Goal: Information Seeking & Learning: Understand process/instructions

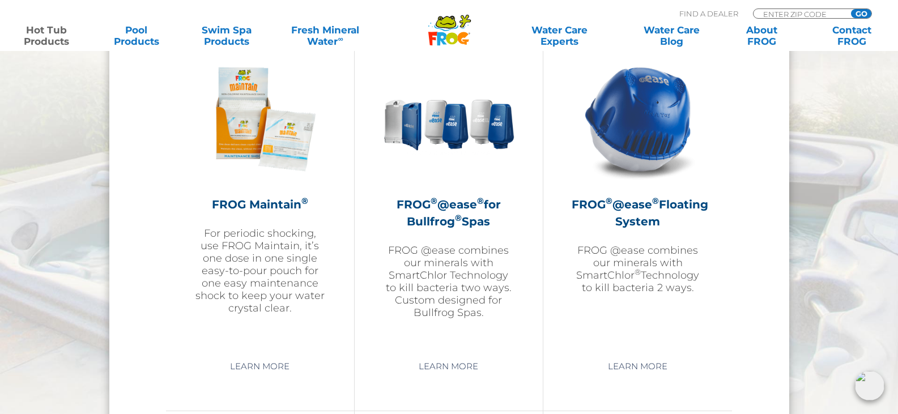
scroll to position [1292, 0]
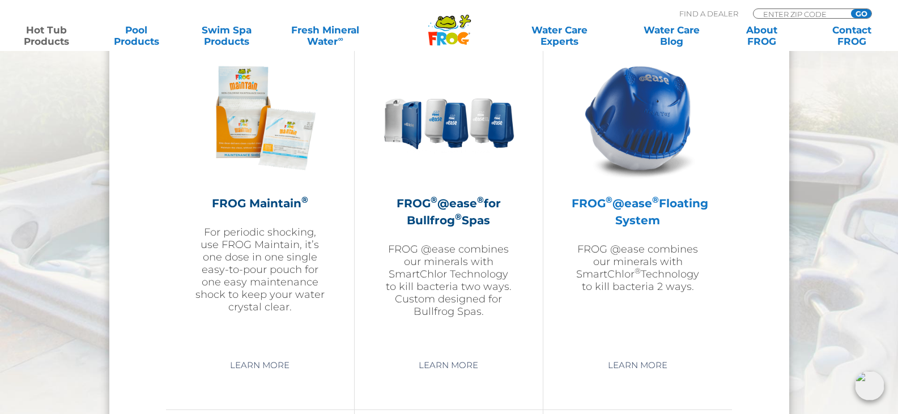
click at [662, 223] on h2 "FROG ® @ease ® Floating System" at bounding box center [638, 212] width 132 height 34
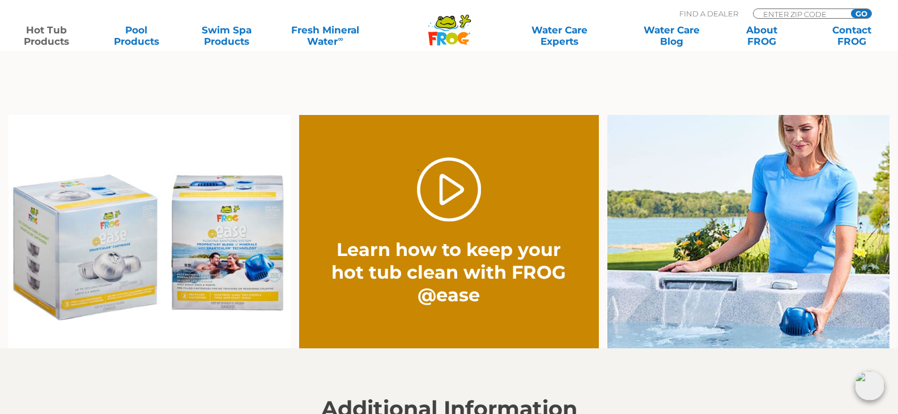
scroll to position [838, 0]
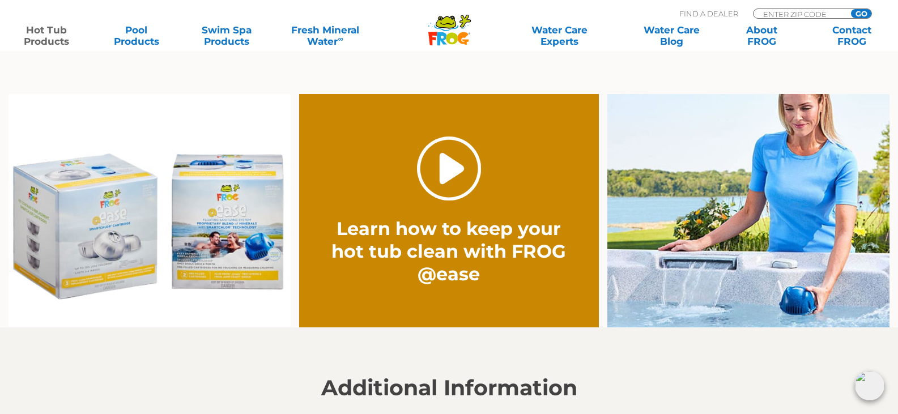
click at [447, 163] on link "." at bounding box center [449, 169] width 64 height 64
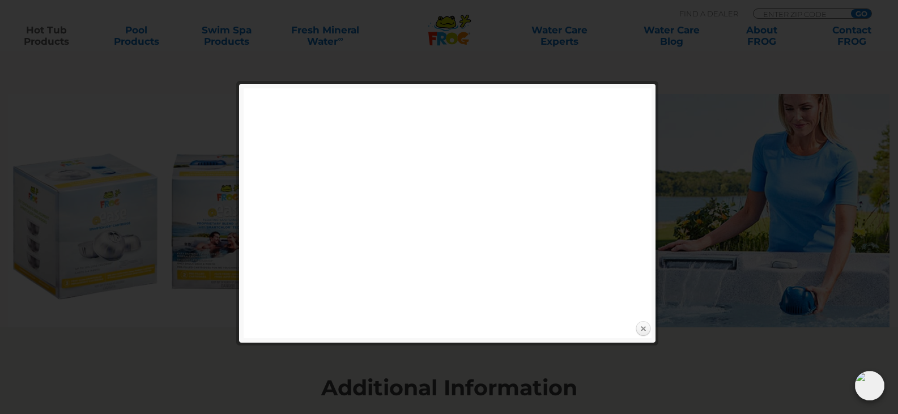
click at [644, 332] on link "Close" at bounding box center [643, 329] width 17 height 17
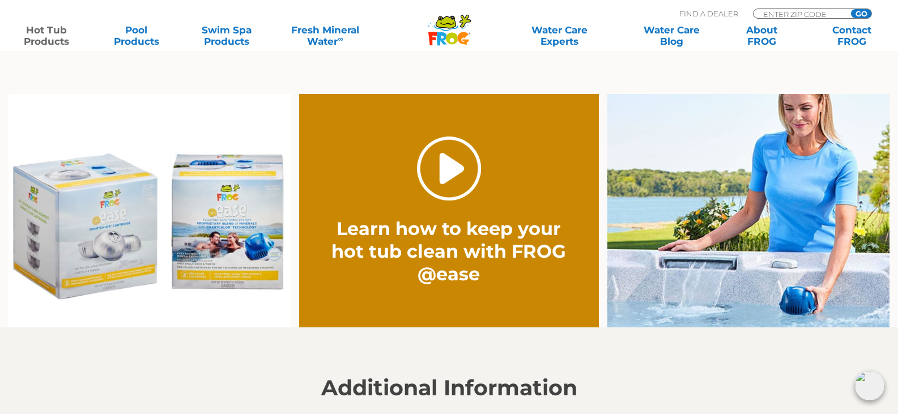
click at [462, 194] on link "." at bounding box center [449, 169] width 64 height 64
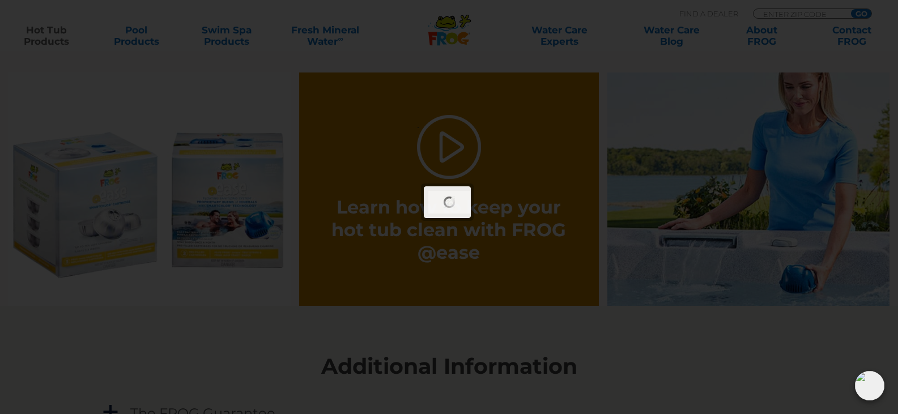
scroll to position [861, 0]
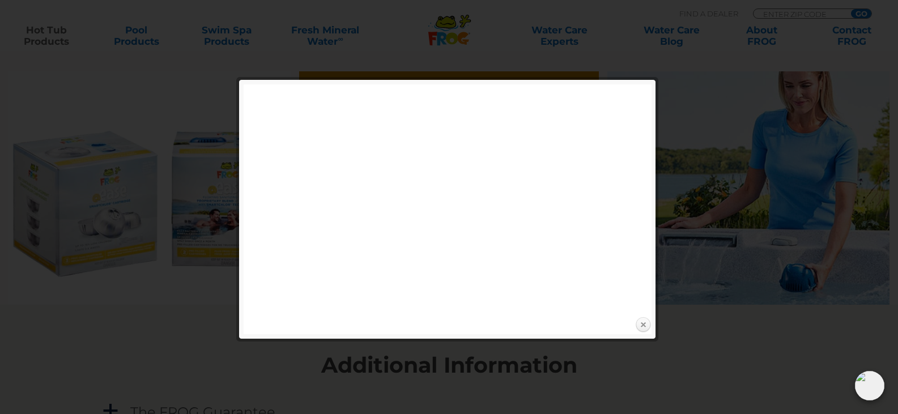
click at [642, 323] on link "Close" at bounding box center [643, 325] width 17 height 17
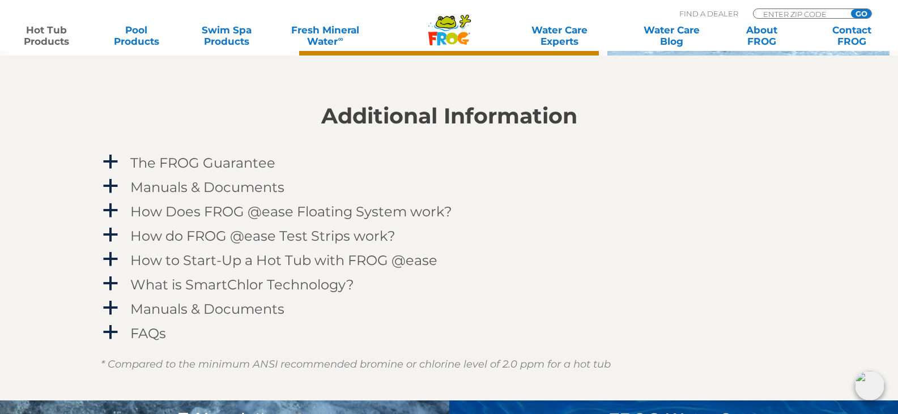
scroll to position [1133, 0]
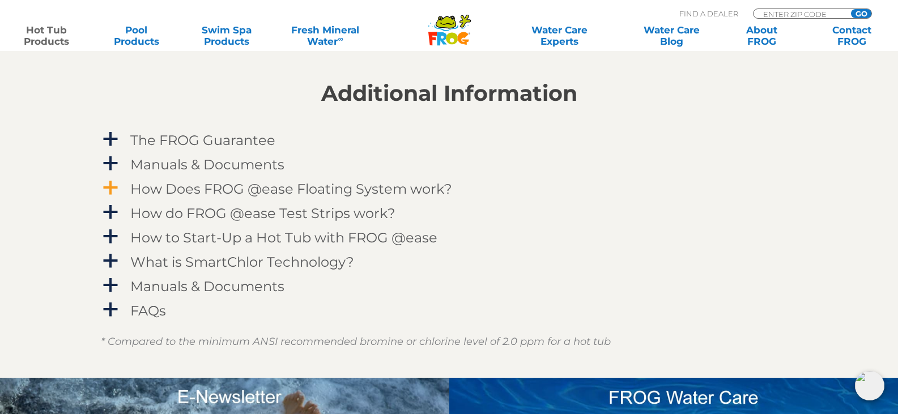
click at [112, 185] on span "a" at bounding box center [110, 188] width 17 height 17
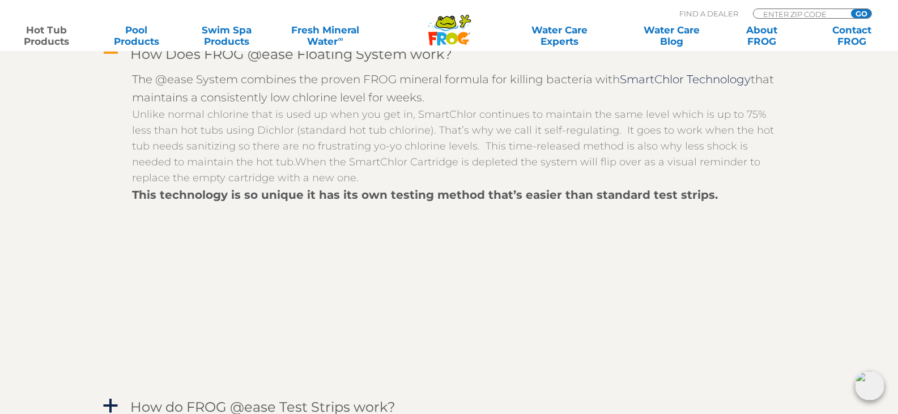
scroll to position [1269, 0]
click at [79, 229] on section "Additional Information a The FROG Guarantee Within 60 days of purchasing a FROG…" at bounding box center [449, 234] width 898 height 674
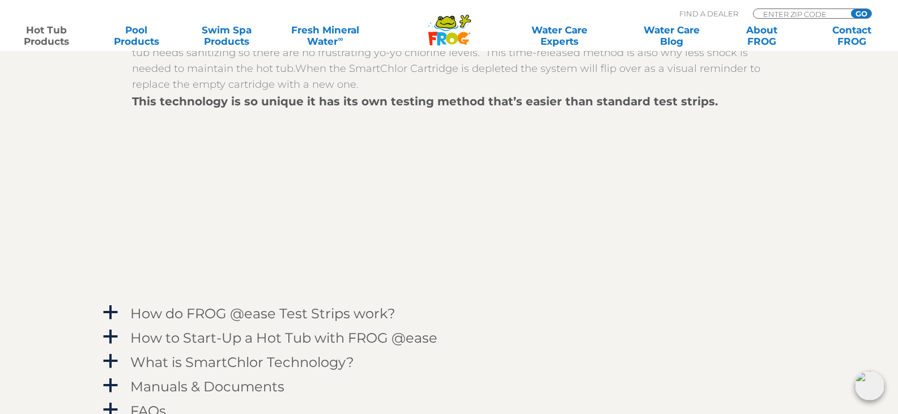
scroll to position [1382, 0]
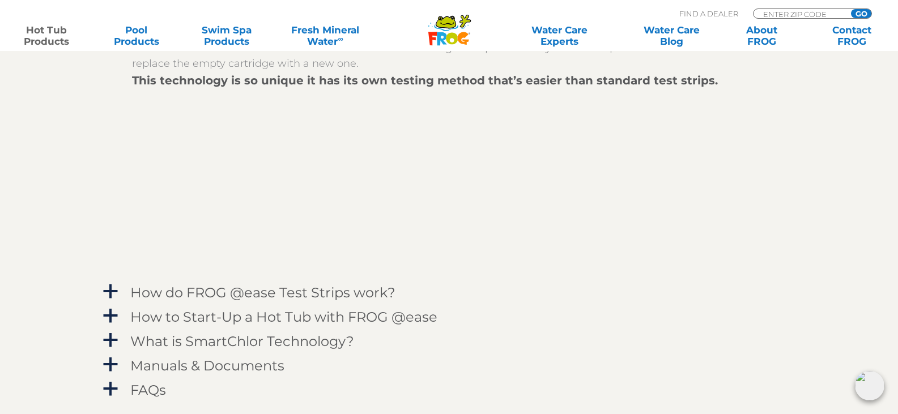
click at [104, 217] on div "The @ease System combines the proven FROG mineral formula for killing bacteria …" at bounding box center [449, 114] width 697 height 329
click at [56, 232] on section "Additional Information a The FROG Guarantee Within 60 days of purchasing a FROG…" at bounding box center [449, 121] width 898 height 674
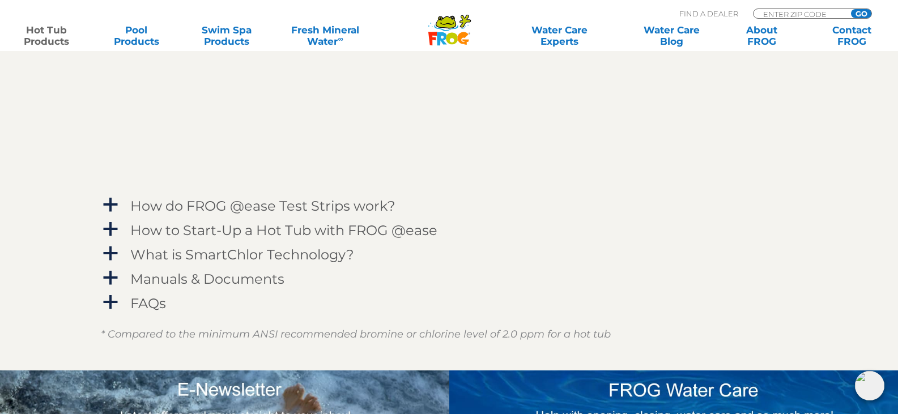
scroll to position [1473, 0]
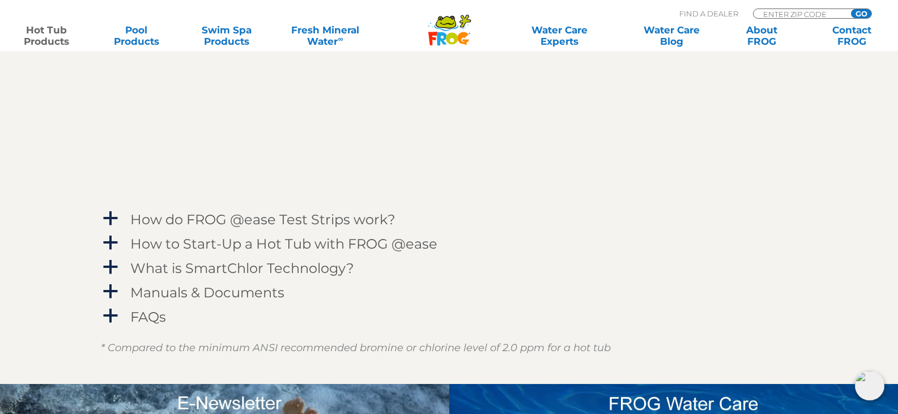
scroll to position [1450, 0]
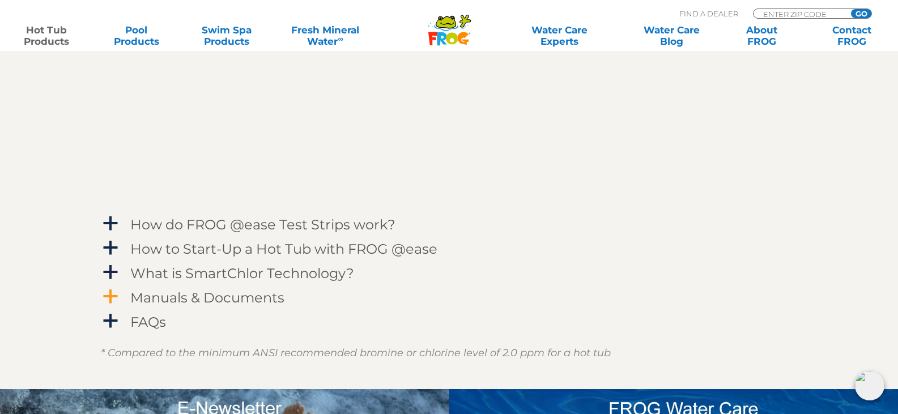
click at [112, 292] on span "a" at bounding box center [110, 296] width 17 height 17
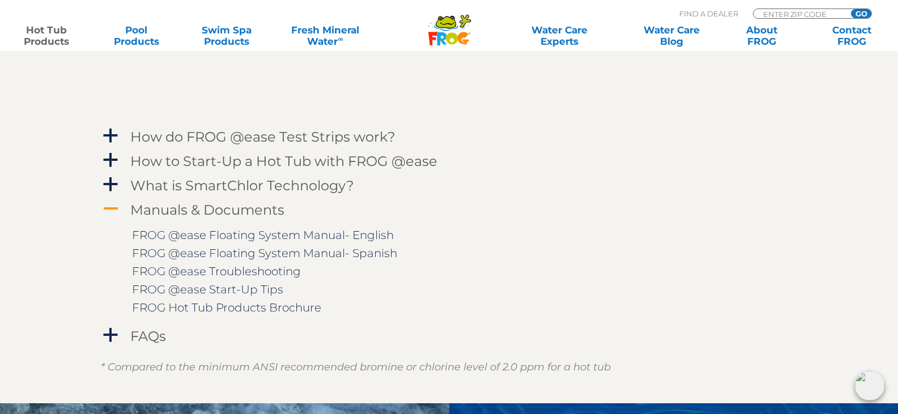
scroll to position [1541, 0]
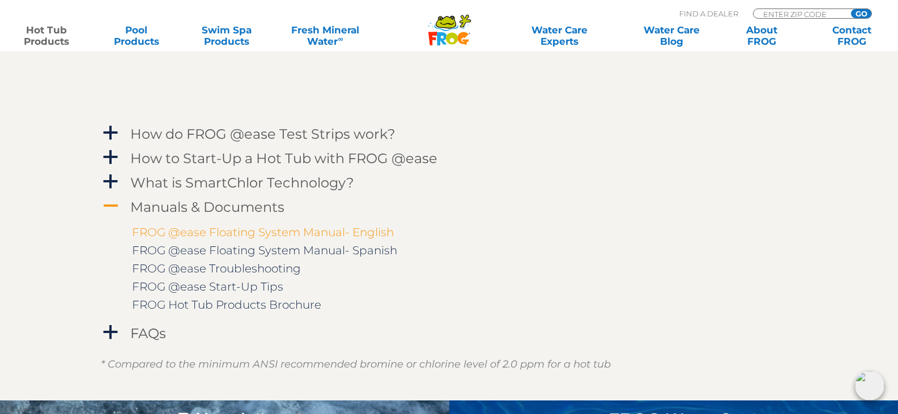
click at [191, 235] on link "FROG @ease Floating System Manual- English" at bounding box center [263, 232] width 262 height 14
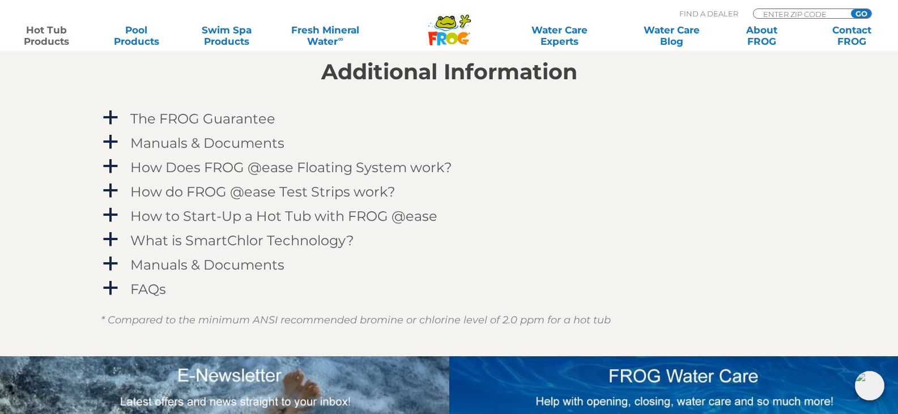
scroll to position [1155, 0]
click at [112, 133] on span "a" at bounding box center [110, 141] width 17 height 17
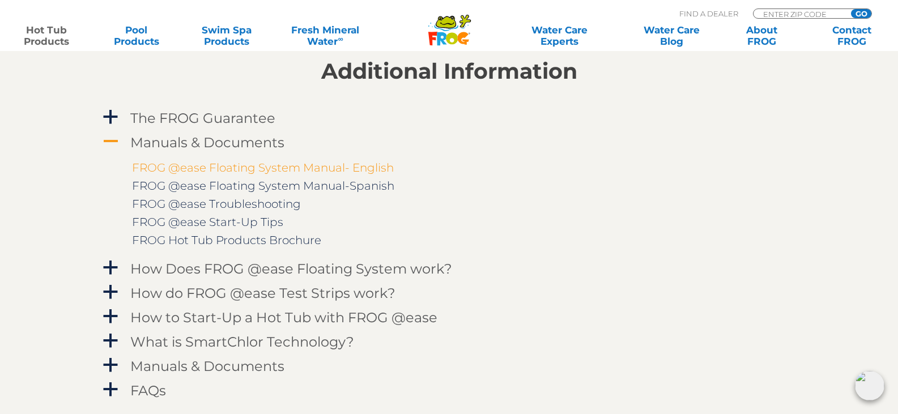
click at [225, 168] on link "FROG @ease Floating System Manual- English" at bounding box center [263, 168] width 262 height 14
click at [110, 139] on span "A" at bounding box center [110, 141] width 17 height 17
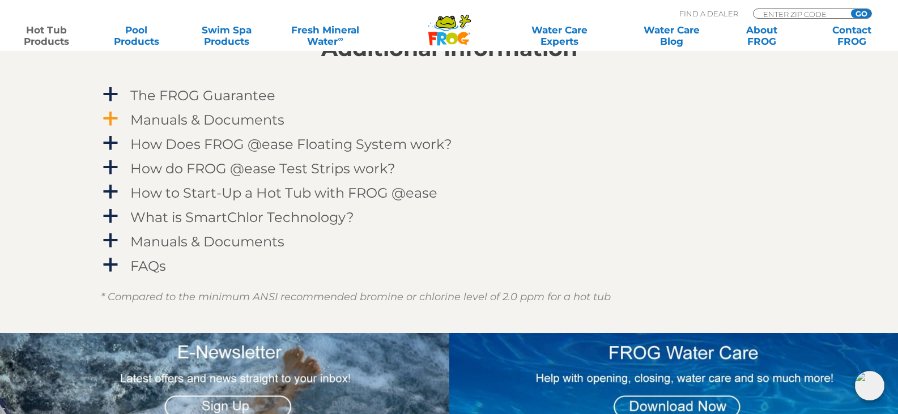
scroll to position [1201, 0]
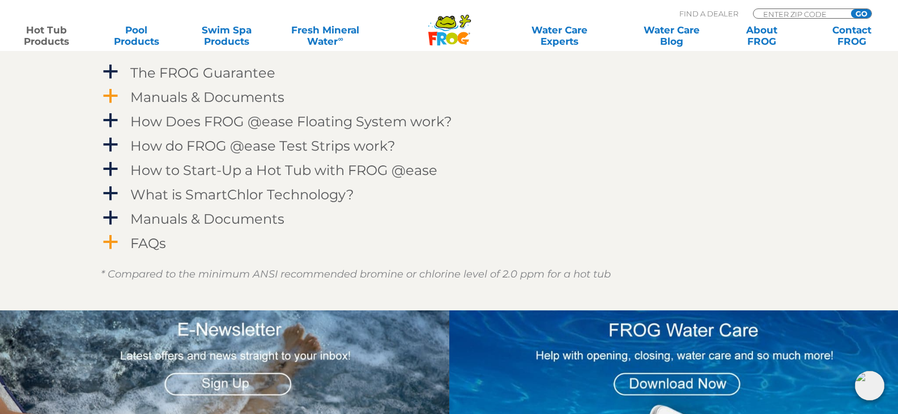
click at [108, 241] on span "a" at bounding box center [110, 242] width 17 height 17
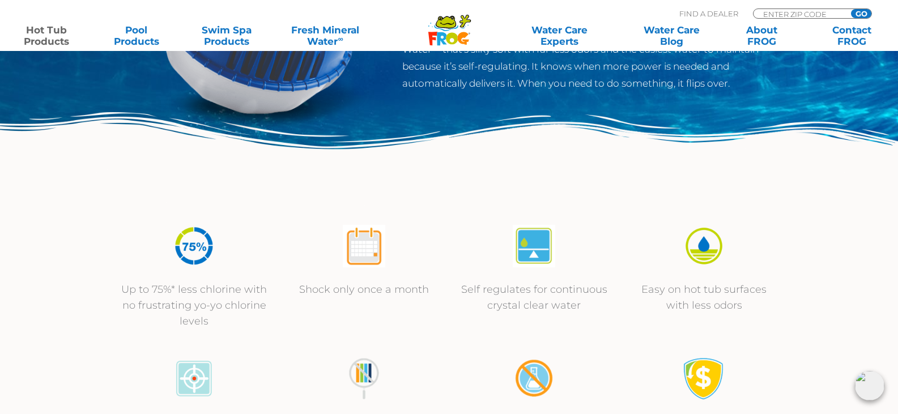
scroll to position [249, 0]
